Goal: Find contact information: Find contact information

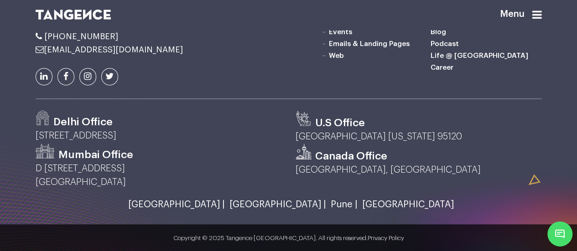
scroll to position [2457, 0]
drag, startPoint x: 158, startPoint y: 132, endPoint x: 126, endPoint y: 136, distance: 32.7
click at [126, 136] on p "[STREET_ADDRESS]" at bounding box center [159, 136] width 246 height 14
copy p "201301"
click at [191, 139] on p "[STREET_ADDRESS]" at bounding box center [159, 136] width 246 height 14
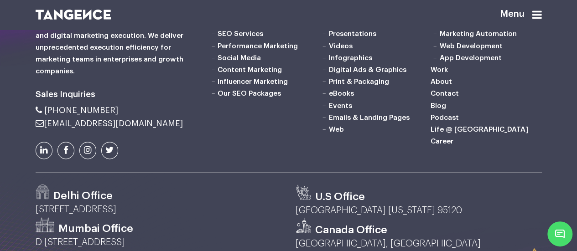
scroll to position [2320, 0]
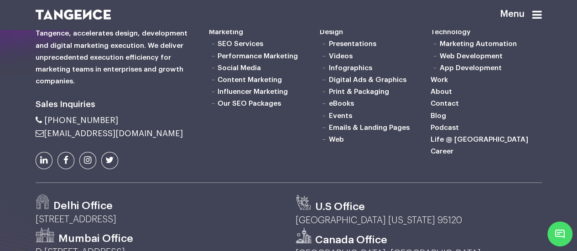
drag, startPoint x: 122, startPoint y: 165, endPoint x: 45, endPoint y: 167, distance: 77.2
click at [45, 125] on li "[PHONE_NUMBER]" at bounding box center [116, 120] width 160 height 9
copy span "[PHONE_NUMBER]"
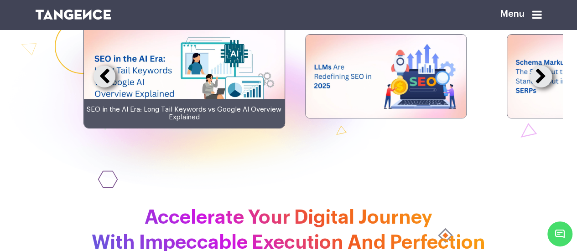
scroll to position [1772, 0]
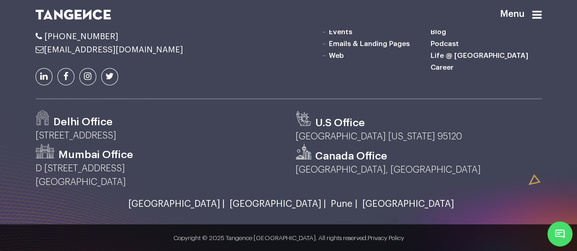
scroll to position [2389, 0]
copy span "[PHONE_NUMBER]"
click at [124, 41] on li "[PHONE_NUMBER]" at bounding box center [116, 36] width 160 height 9
drag, startPoint x: 126, startPoint y: 74, endPoint x: 45, endPoint y: 77, distance: 80.8
click at [45, 41] on li "[PHONE_NUMBER]" at bounding box center [116, 36] width 160 height 9
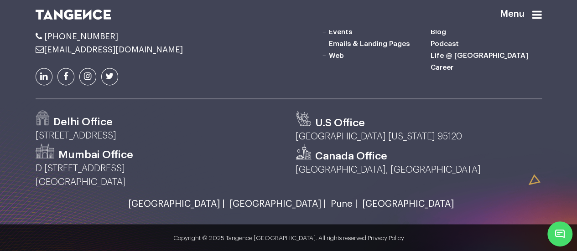
copy span "[PHONE_NUMBER]"
